Goal: Task Accomplishment & Management: Complete application form

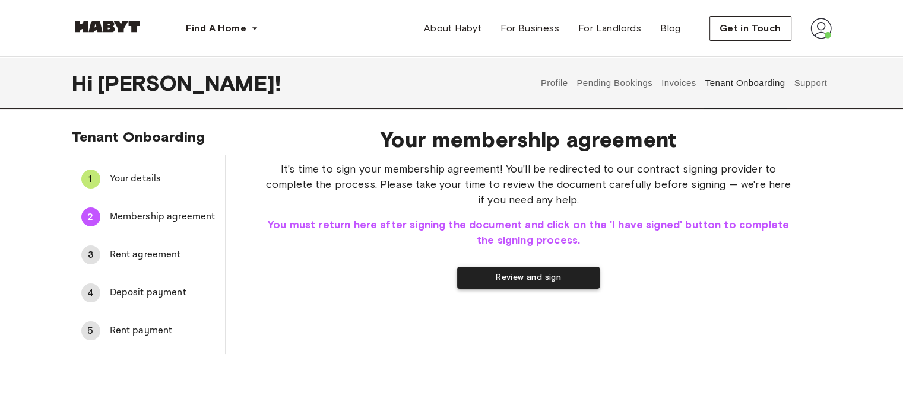
click at [544, 275] on button "Review and sign" at bounding box center [528, 278] width 142 height 22
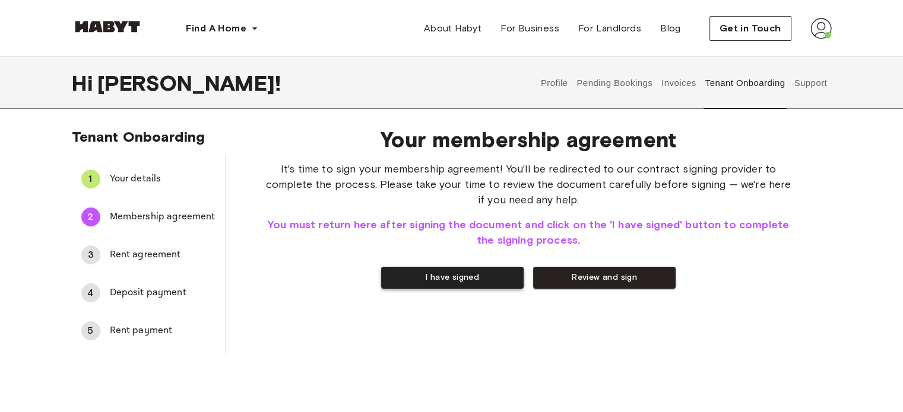
click at [462, 283] on button "I have signed" at bounding box center [452, 278] width 142 height 22
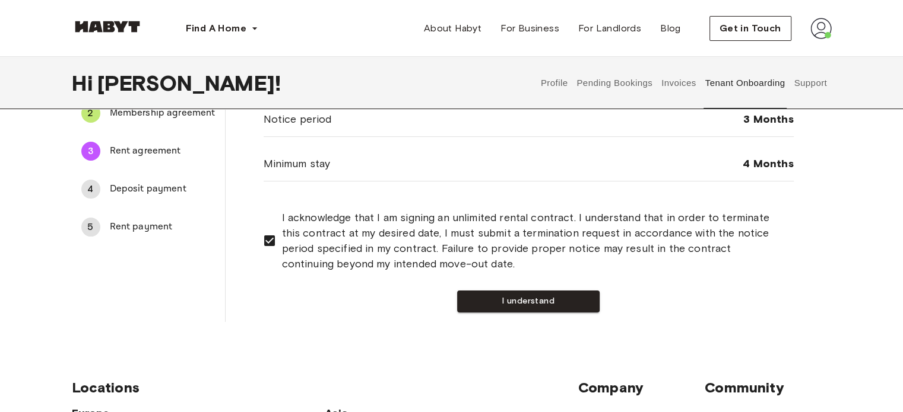
scroll to position [104, 0]
click at [558, 303] on button "I understand" at bounding box center [528, 301] width 142 height 22
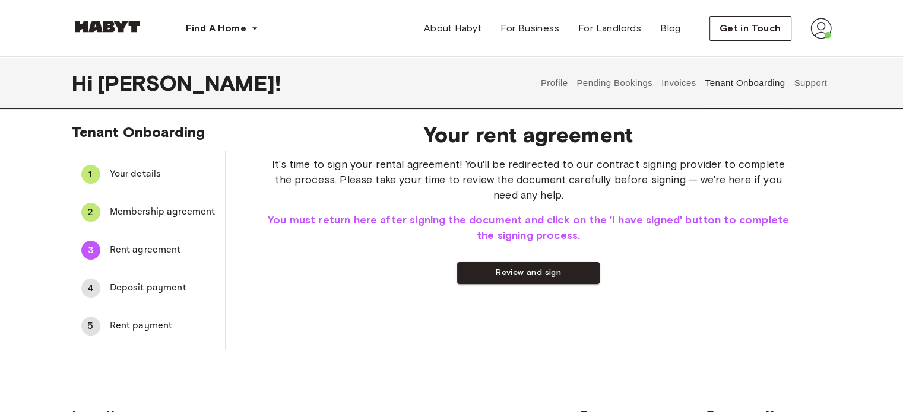
scroll to position [0, 0]
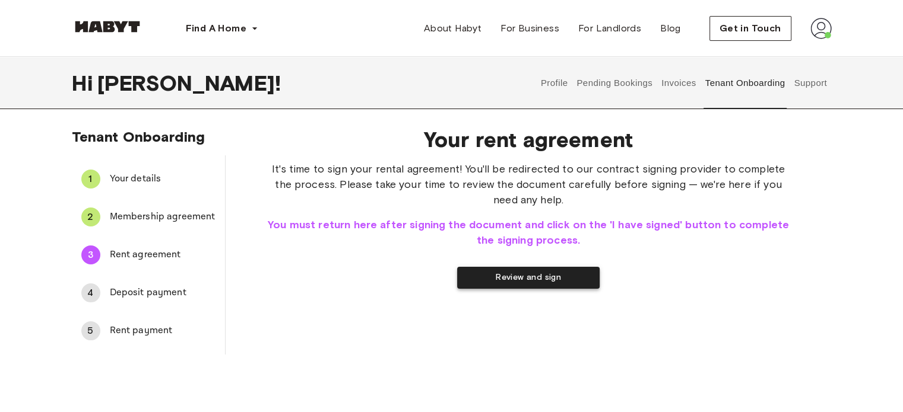
click at [536, 274] on button "Review and sign" at bounding box center [528, 278] width 142 height 22
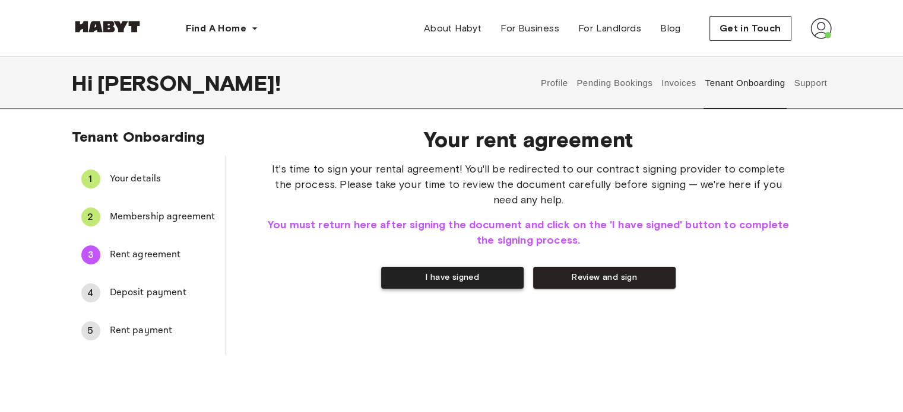
click at [428, 283] on button "I have signed" at bounding box center [452, 278] width 142 height 22
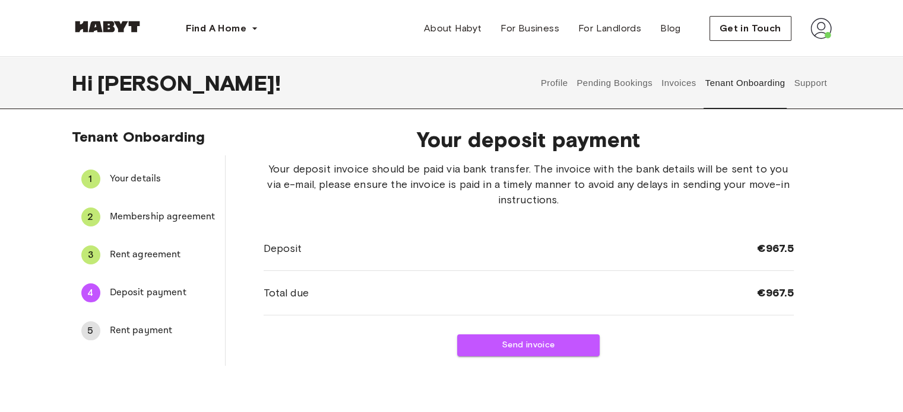
click at [894, 404] on div at bounding box center [894, 404] width 0 height 0
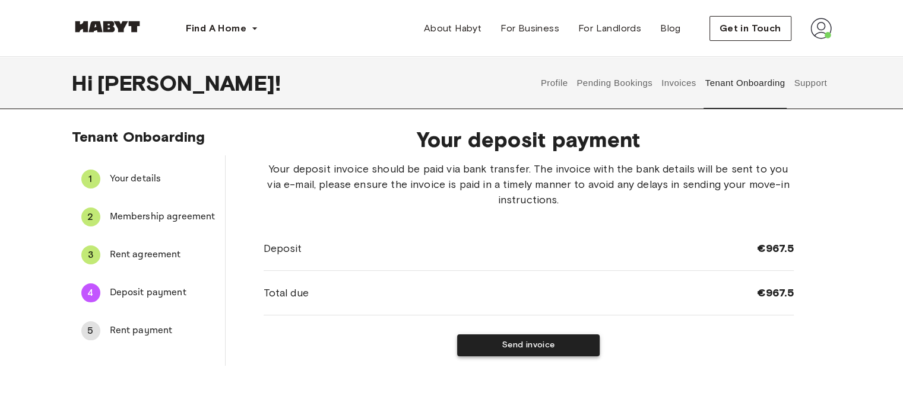
click at [558, 351] on button "Send invoice" at bounding box center [528, 346] width 142 height 22
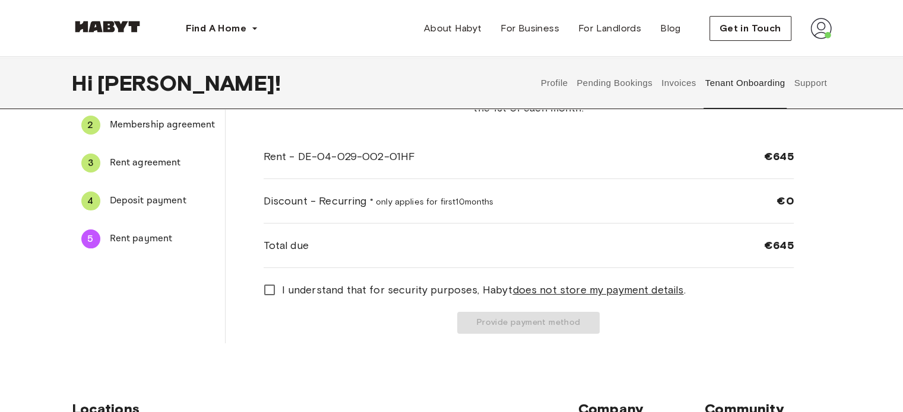
scroll to position [94, 0]
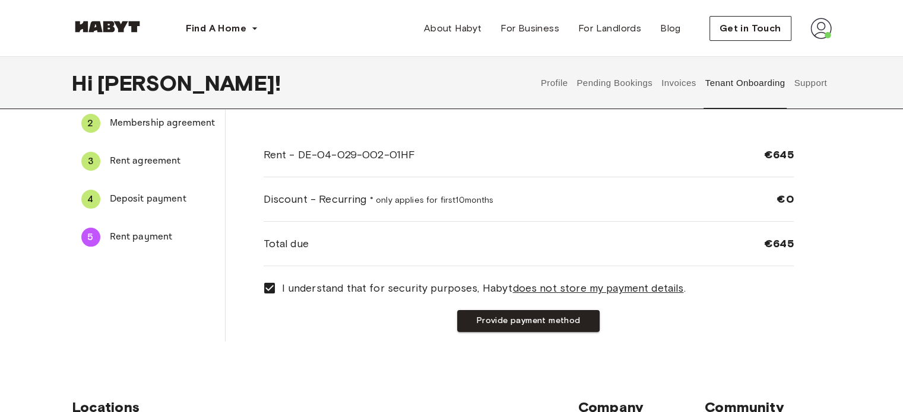
click at [399, 344] on div "Tenant Onboarding 1 Your details 2 Membership agreement 3 Rent agreement 4 Depo…" at bounding box center [451, 192] width 903 height 317
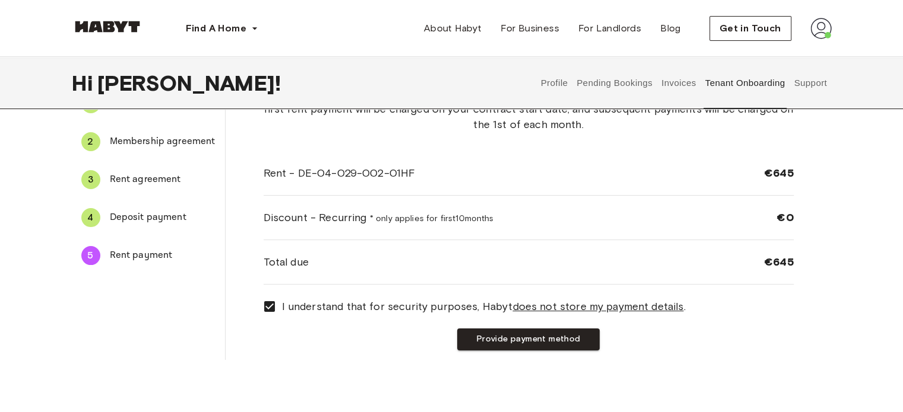
scroll to position [76, 0]
click at [551, 340] on button "Provide payment method" at bounding box center [528, 339] width 142 height 22
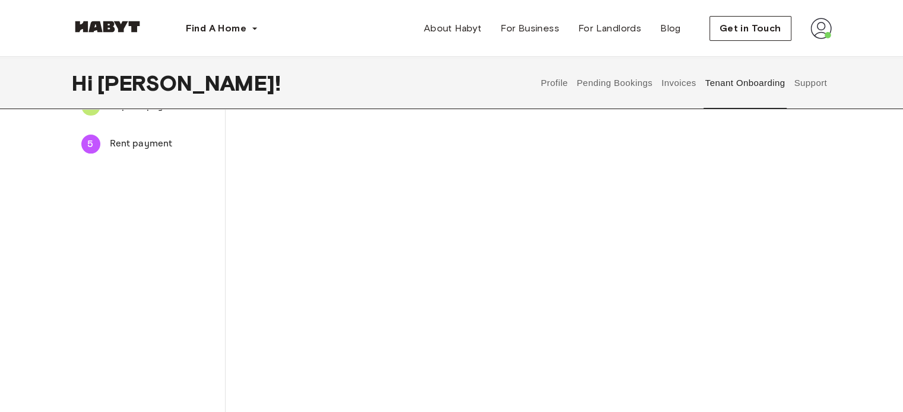
scroll to position [188, 0]
click at [383, 278] on div "The payment method you provide will be used to automatically charge your monthl…" at bounding box center [528, 324] width 530 height 701
click at [373, 266] on div "The payment method you provide will be used to automatically charge your monthl…" at bounding box center [528, 272] width 530 height 701
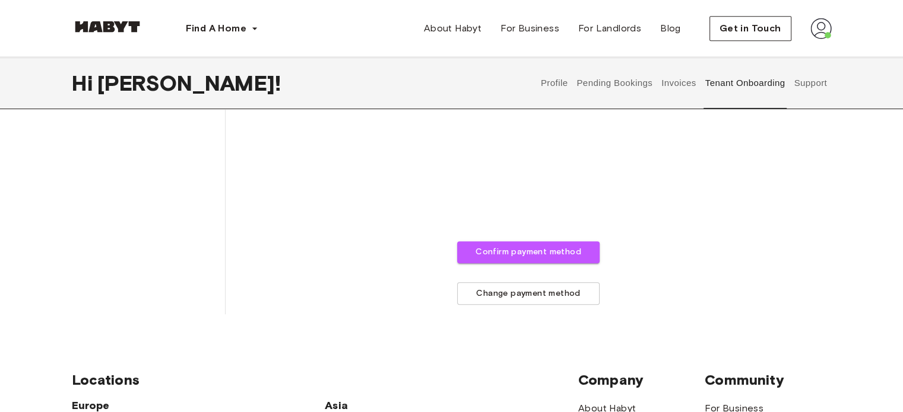
scroll to position [558, 0]
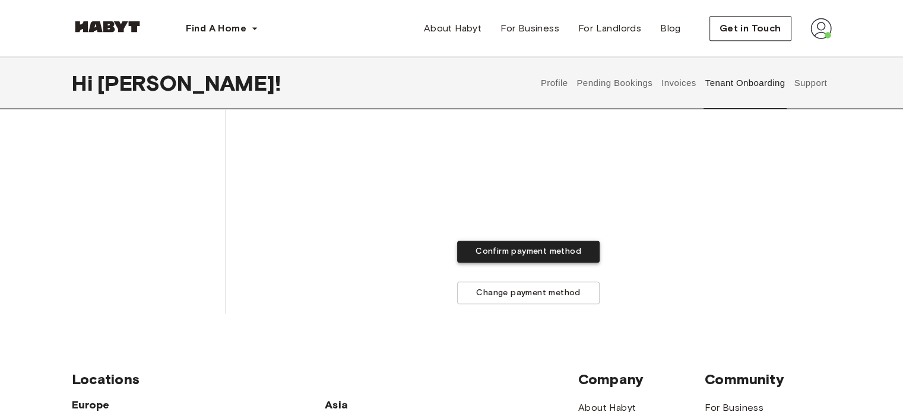
click at [514, 256] on button "Confirm payment method" at bounding box center [528, 252] width 142 height 22
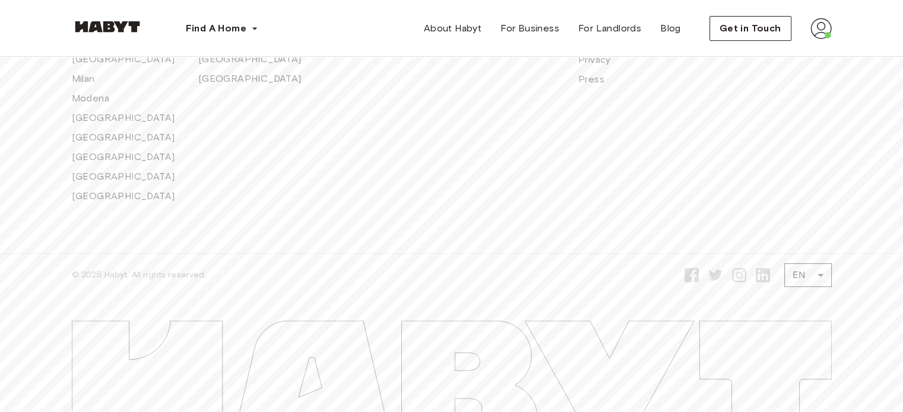
scroll to position [511, 0]
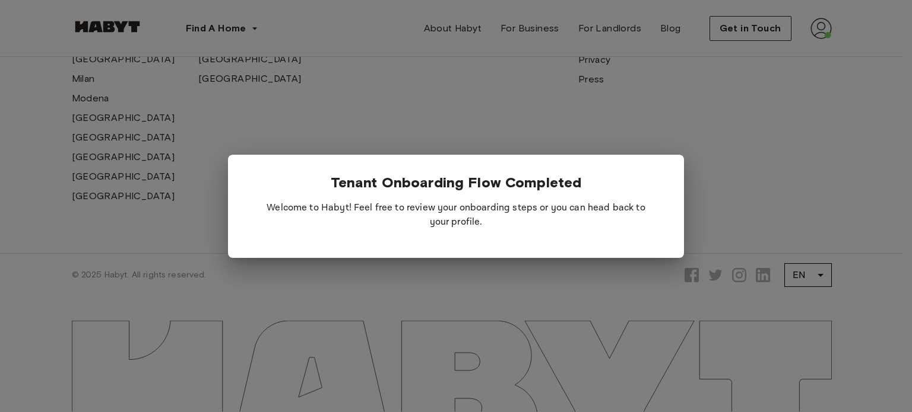
click at [763, 163] on div at bounding box center [456, 206] width 912 height 412
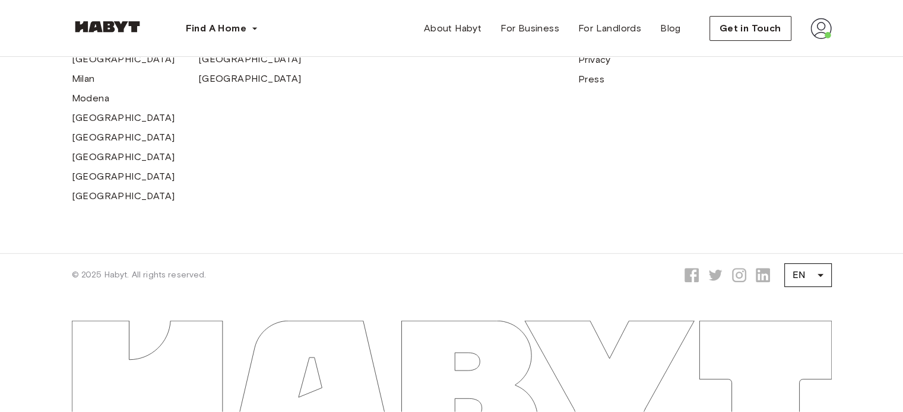
click at [814, 32] on img at bounding box center [820, 28] width 21 height 21
click at [781, 53] on span "Profile" at bounding box center [785, 56] width 30 height 14
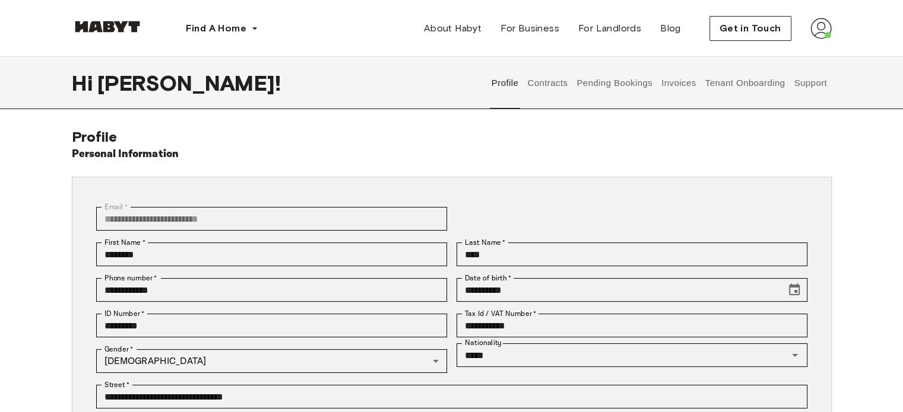
click at [724, 88] on button "Tenant Onboarding" at bounding box center [744, 83] width 83 height 52
